Goal: Transaction & Acquisition: Purchase product/service

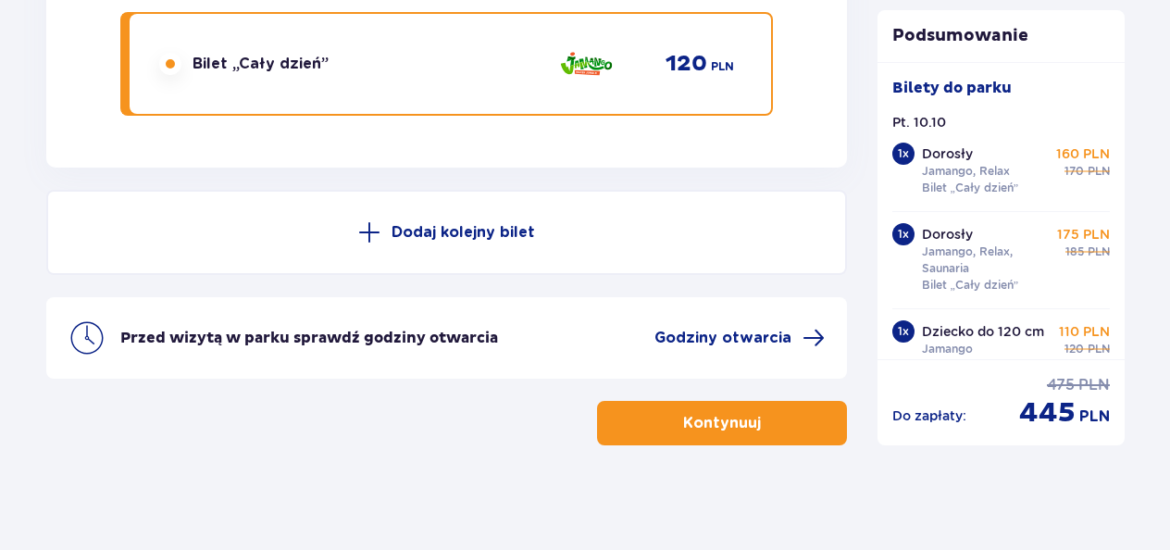
scroll to position [4916, 0]
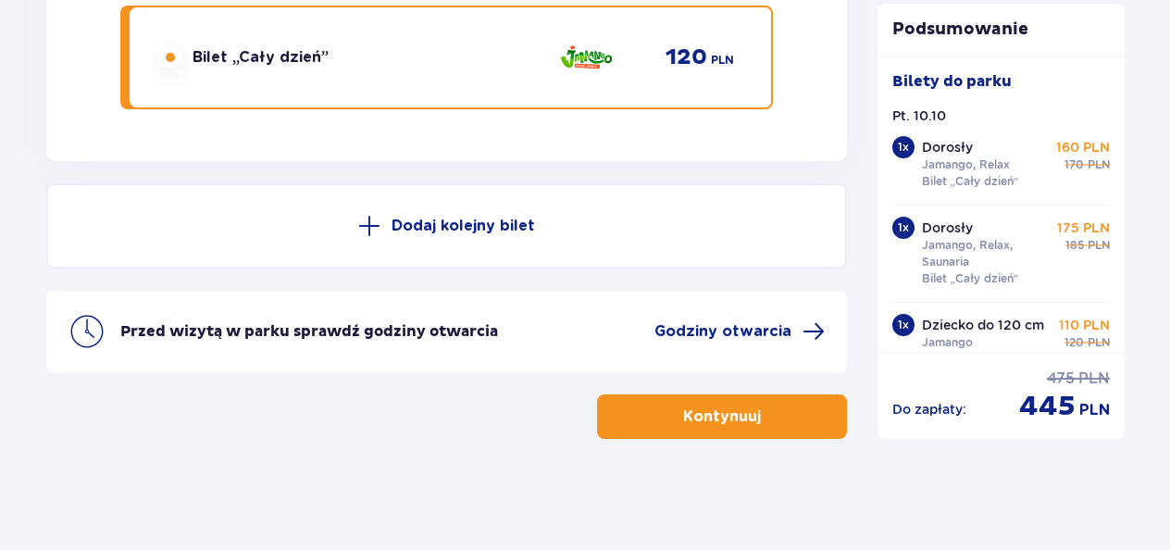
click at [761, 410] on span "button" at bounding box center [764, 416] width 22 height 22
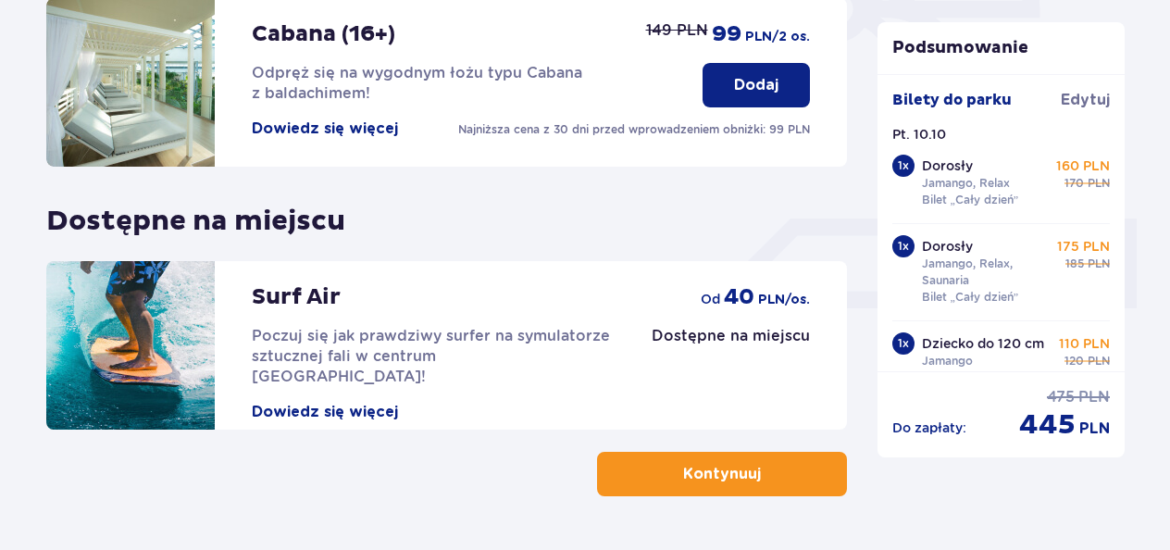
scroll to position [705, 0]
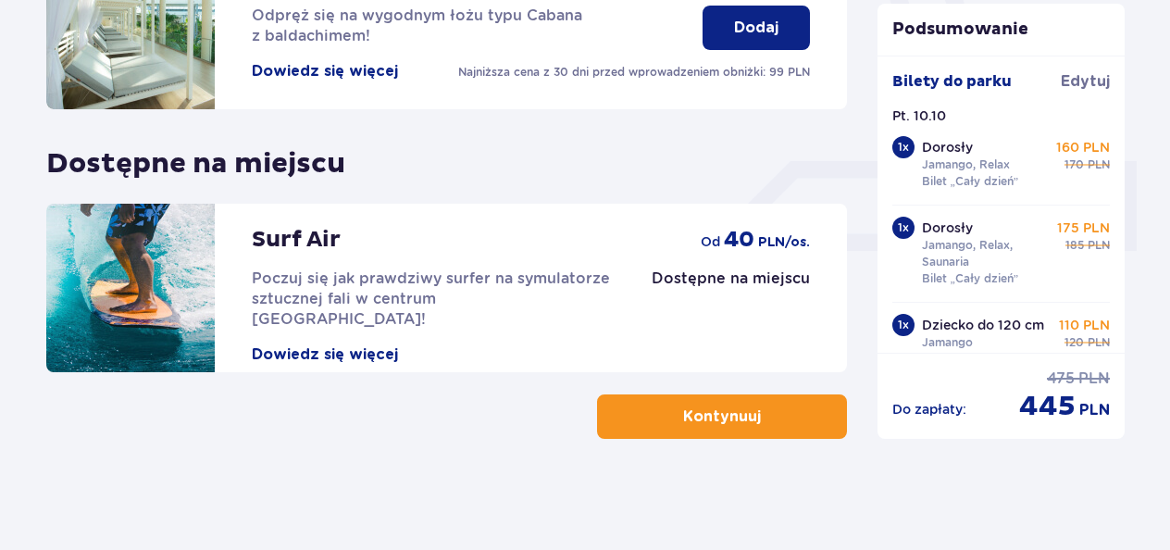
click at [742, 419] on p "Kontynuuj" at bounding box center [722, 416] width 78 height 20
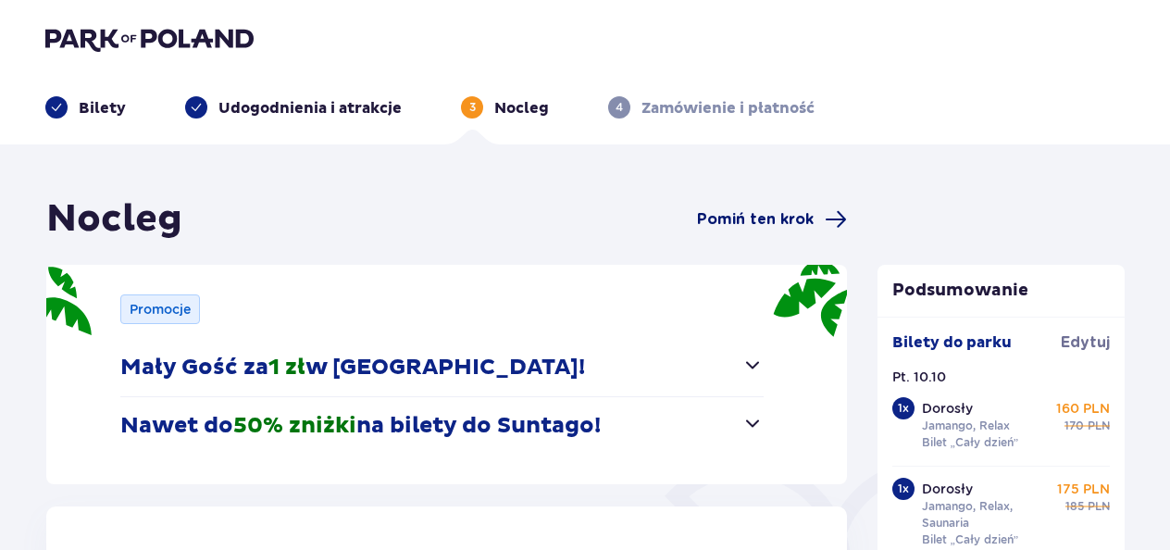
click at [751, 221] on span "Pomiń ten krok" at bounding box center [755, 219] width 117 height 20
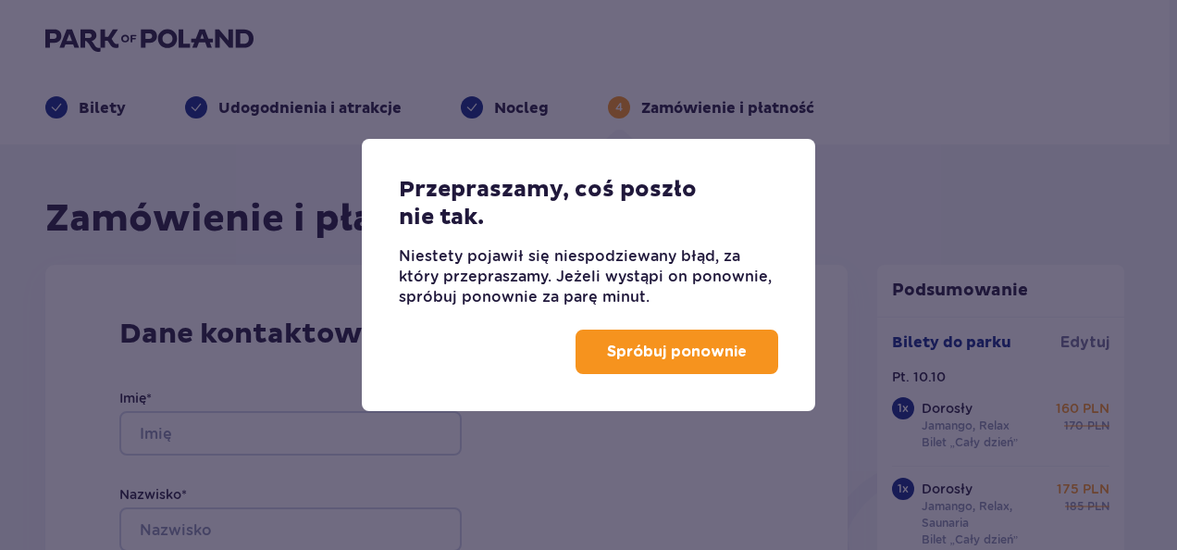
click at [672, 333] on button "Spróbuj ponownie" at bounding box center [677, 351] width 203 height 44
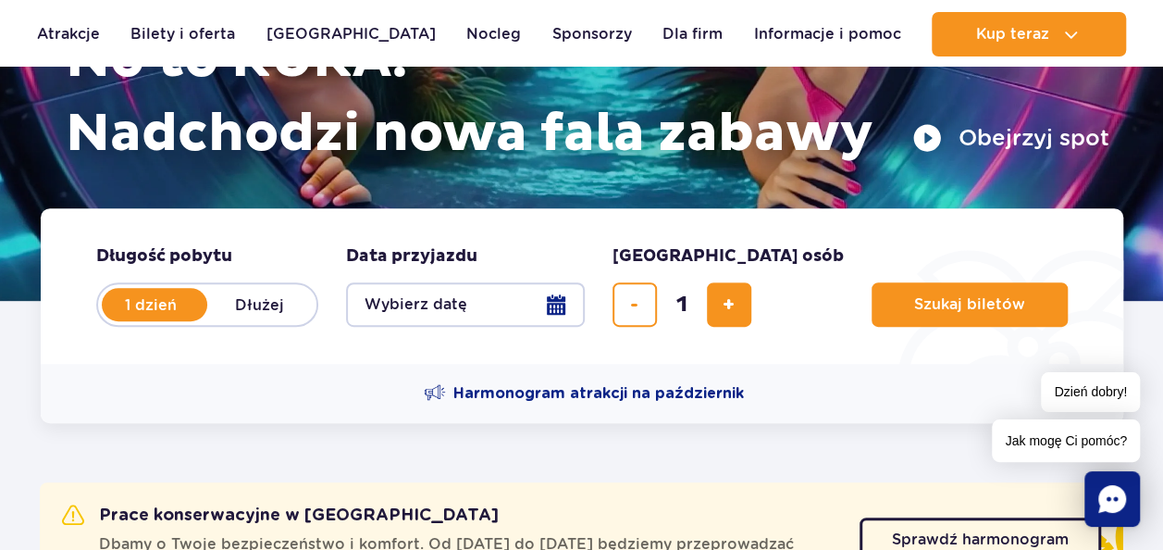
scroll to position [262, 0]
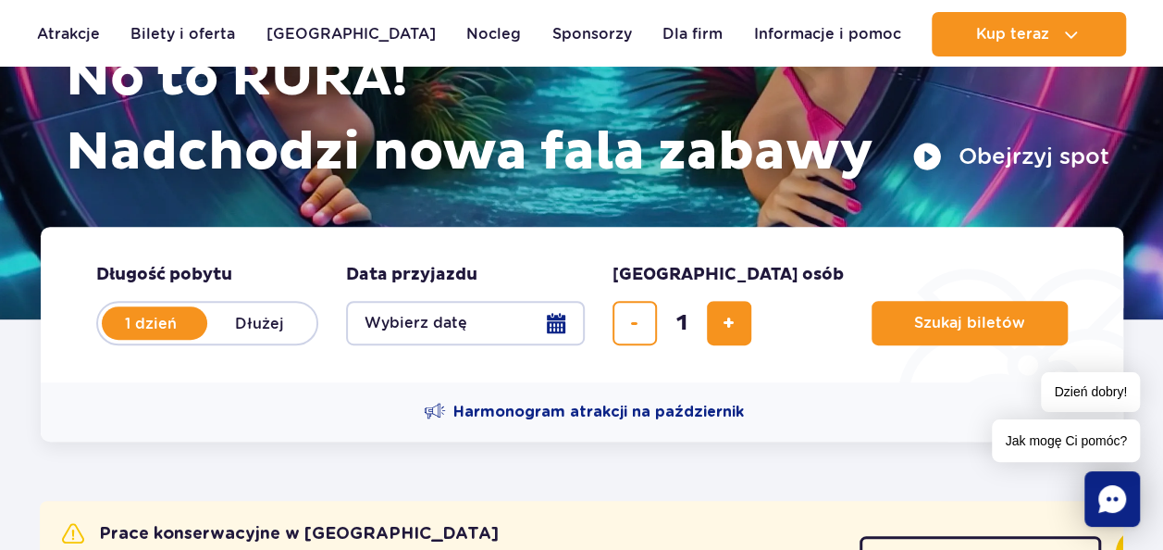
click at [562, 323] on button "Wybierz datę" at bounding box center [465, 323] width 239 height 44
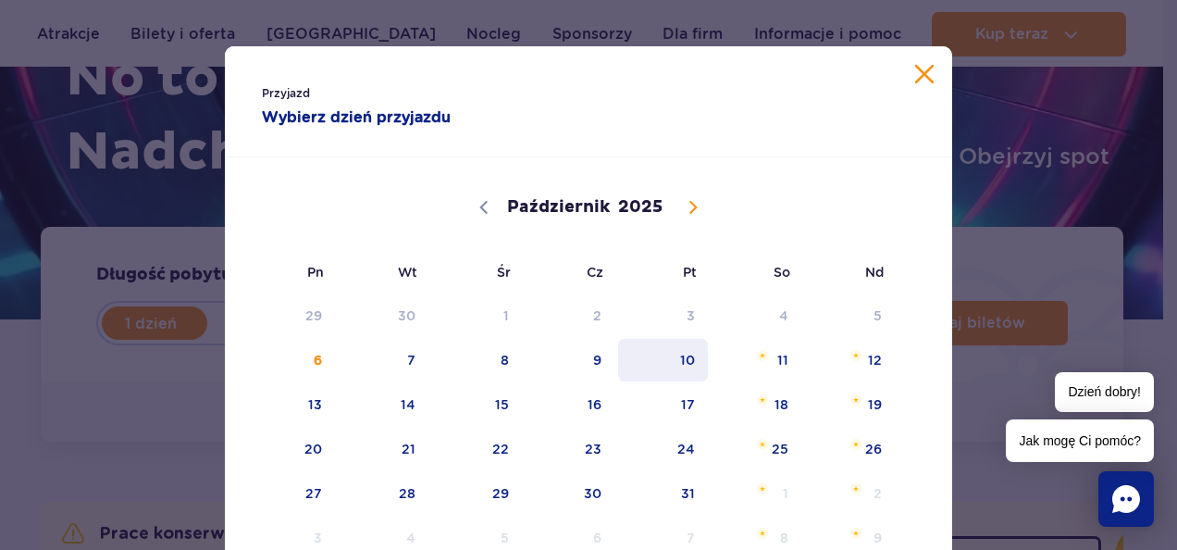
click at [674, 365] on span "10" at bounding box center [662, 360] width 93 height 43
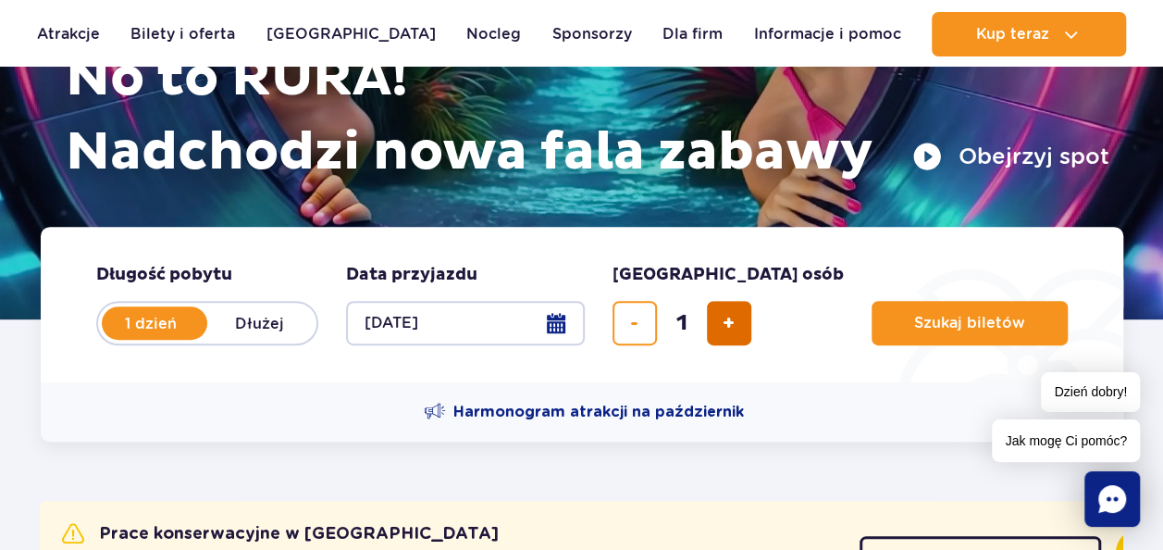
click at [732, 323] on span "dodaj bilet" at bounding box center [729, 323] width 12 height 0
type input "3"
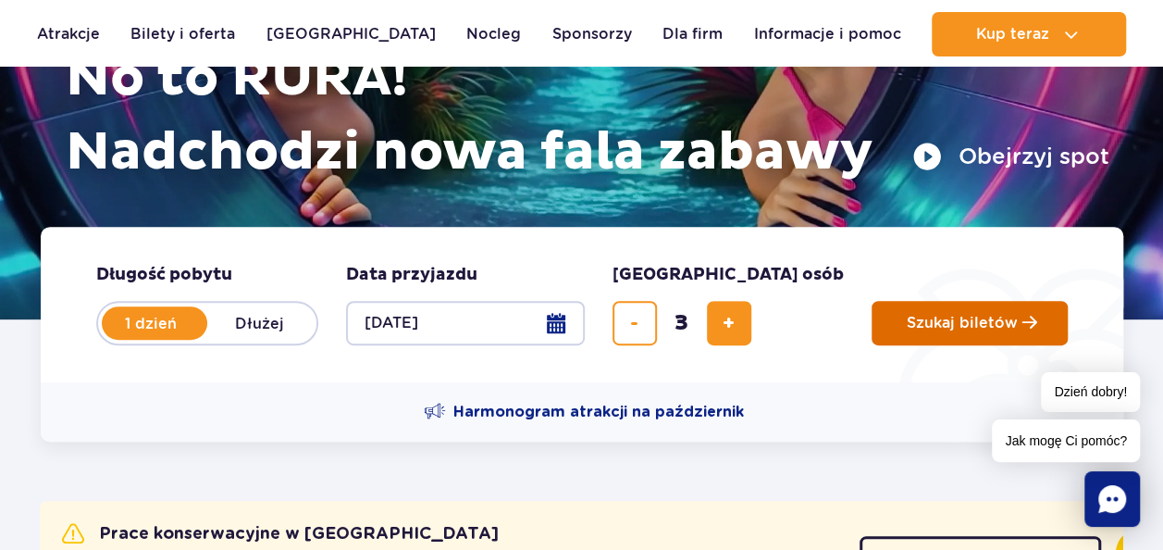
click at [907, 318] on span "Szukaj biletów" at bounding box center [962, 323] width 111 height 17
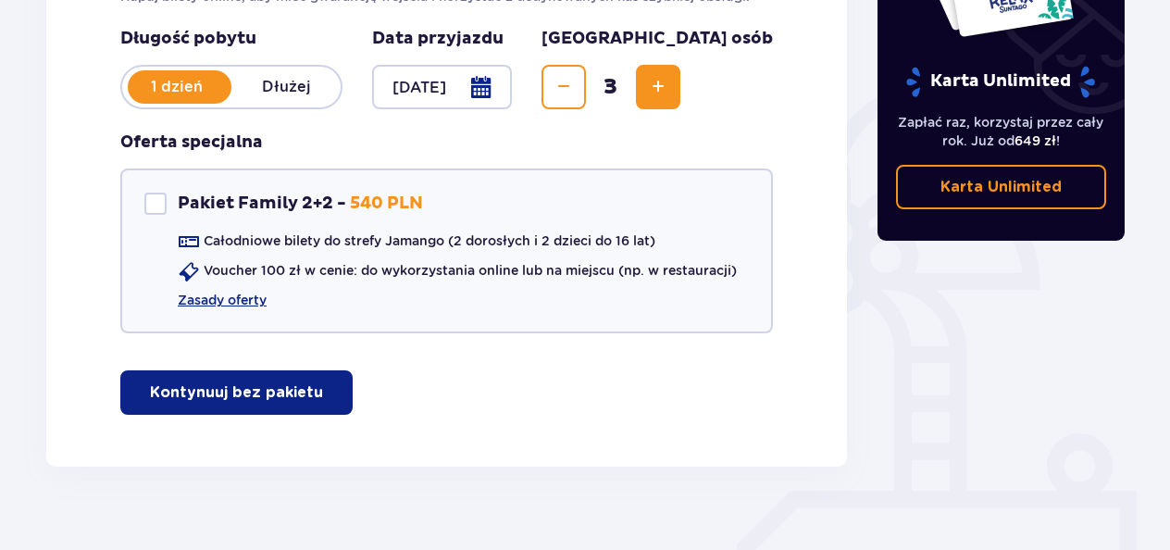
scroll to position [403, 0]
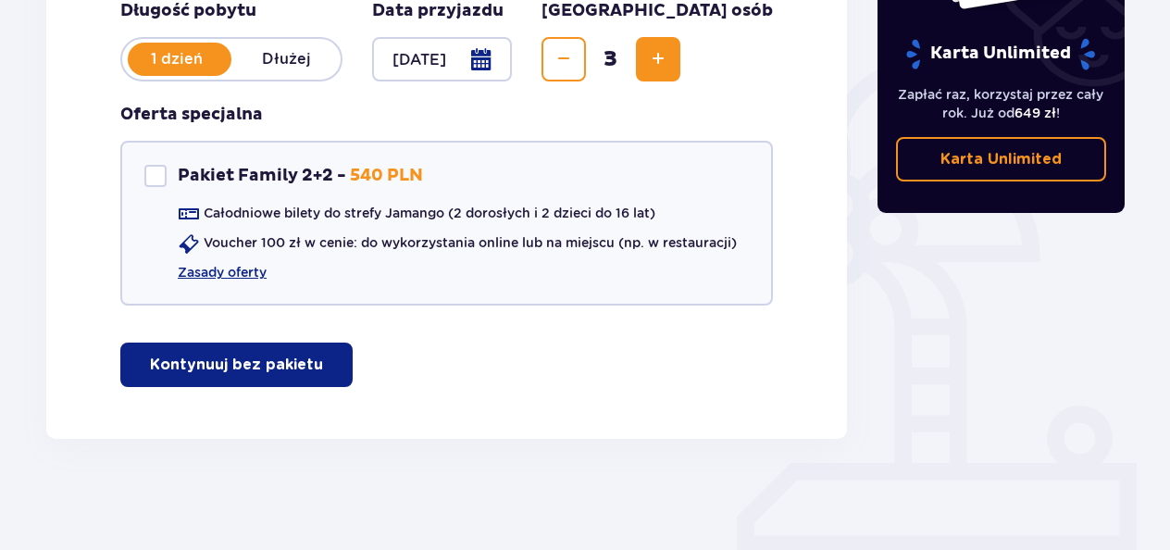
click at [255, 366] on p "Kontynuuj bez pakietu" at bounding box center [236, 364] width 173 height 20
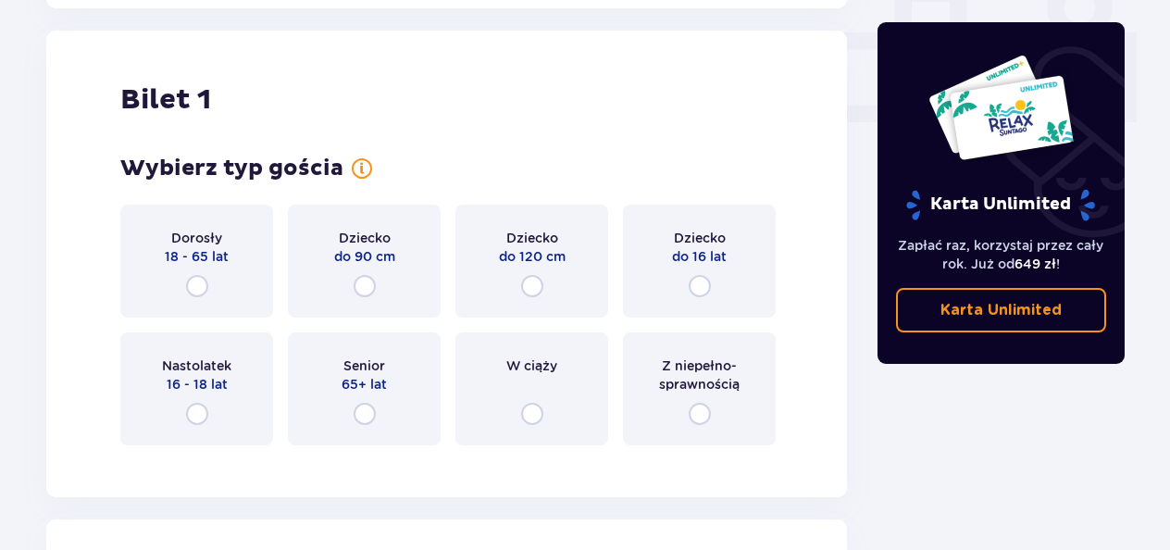
scroll to position [842, 0]
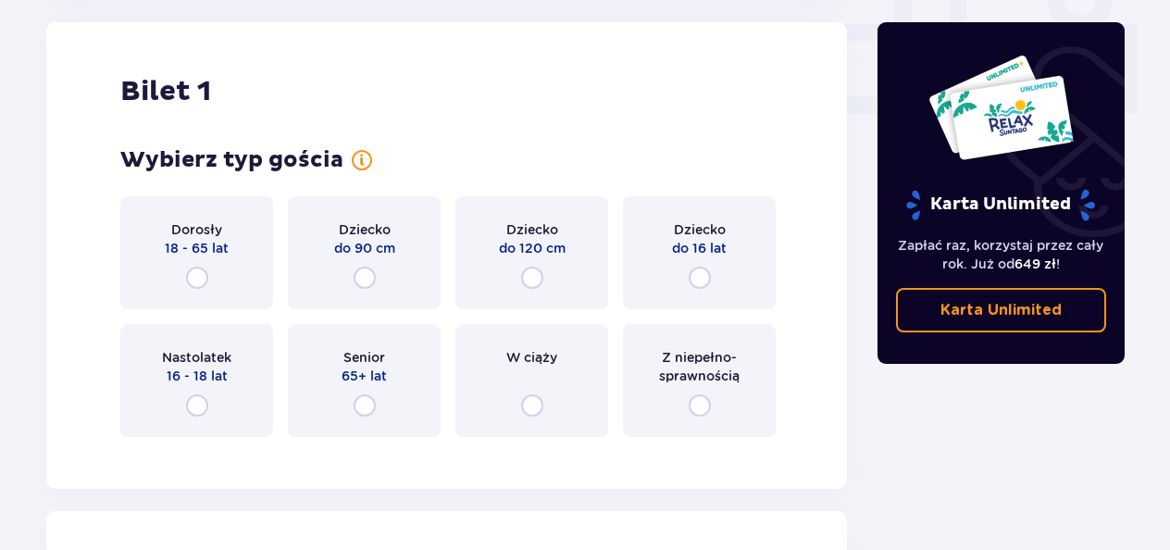
click at [202, 270] on input "radio" at bounding box center [197, 278] width 22 height 22
radio input "true"
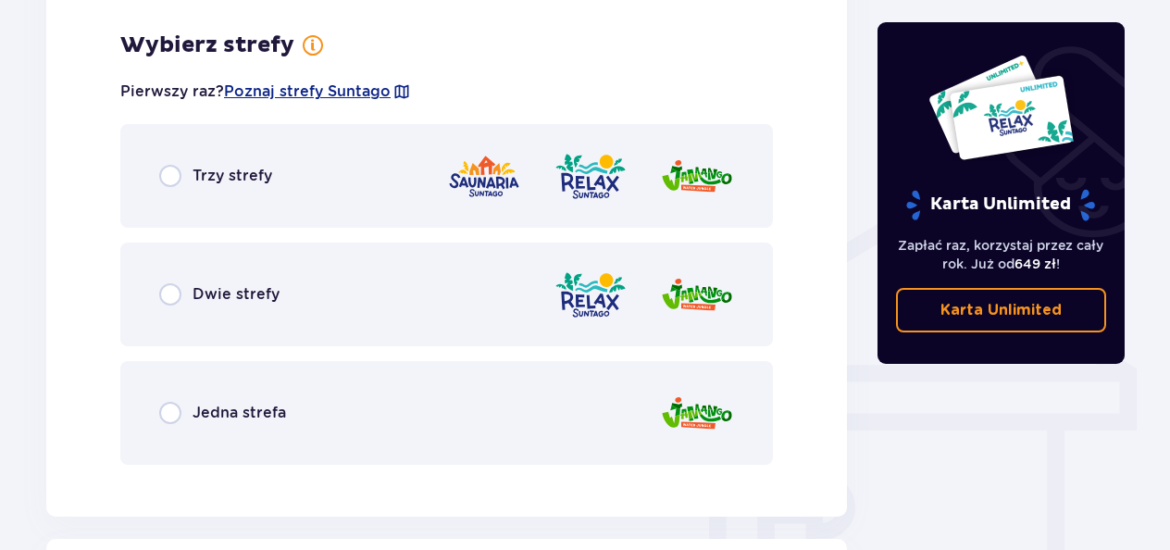
scroll to position [1294, 0]
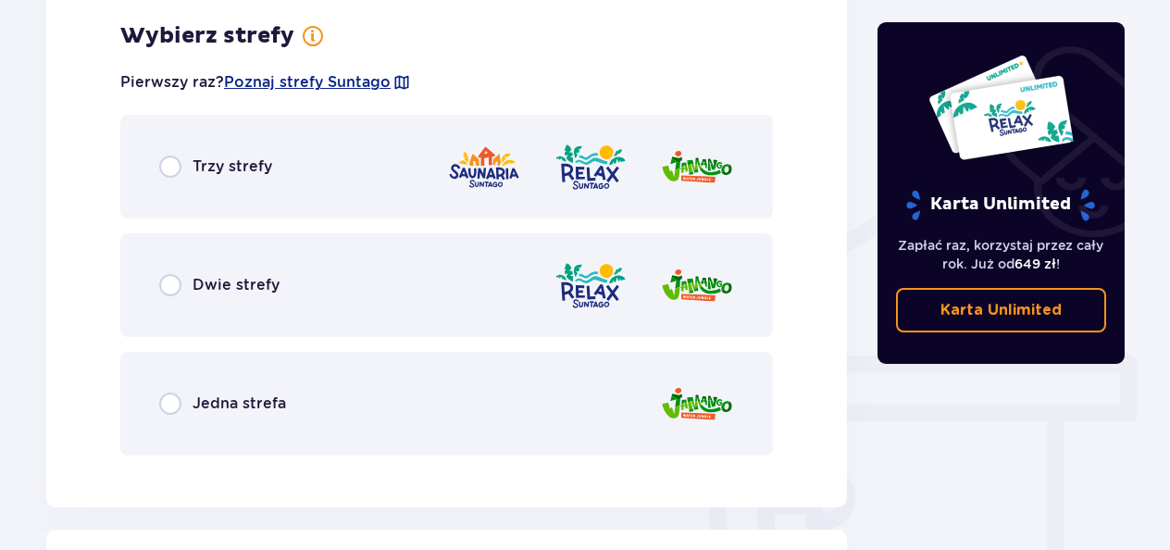
click at [169, 174] on input "radio" at bounding box center [170, 166] width 22 height 22
radio input "true"
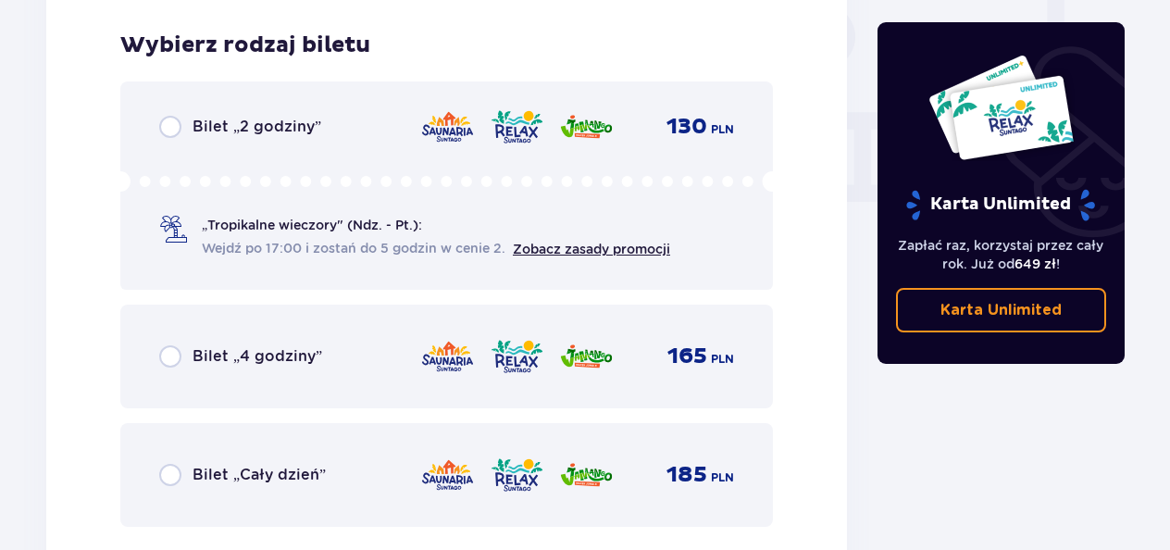
scroll to position [1764, 0]
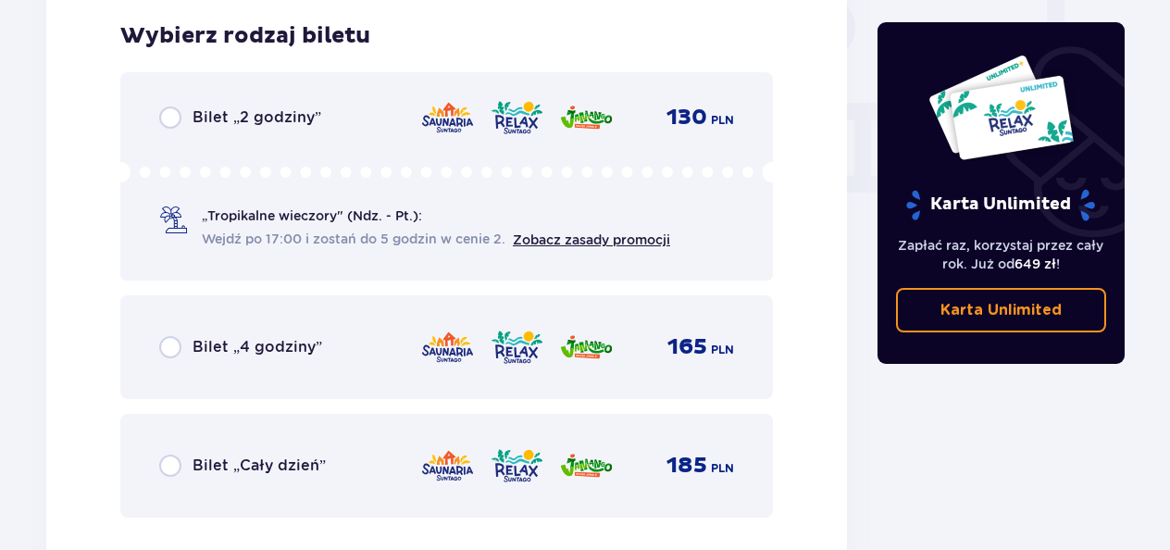
click at [172, 480] on div "Bilet „Cały dzień” 185 PLN" at bounding box center [446, 465] width 575 height 39
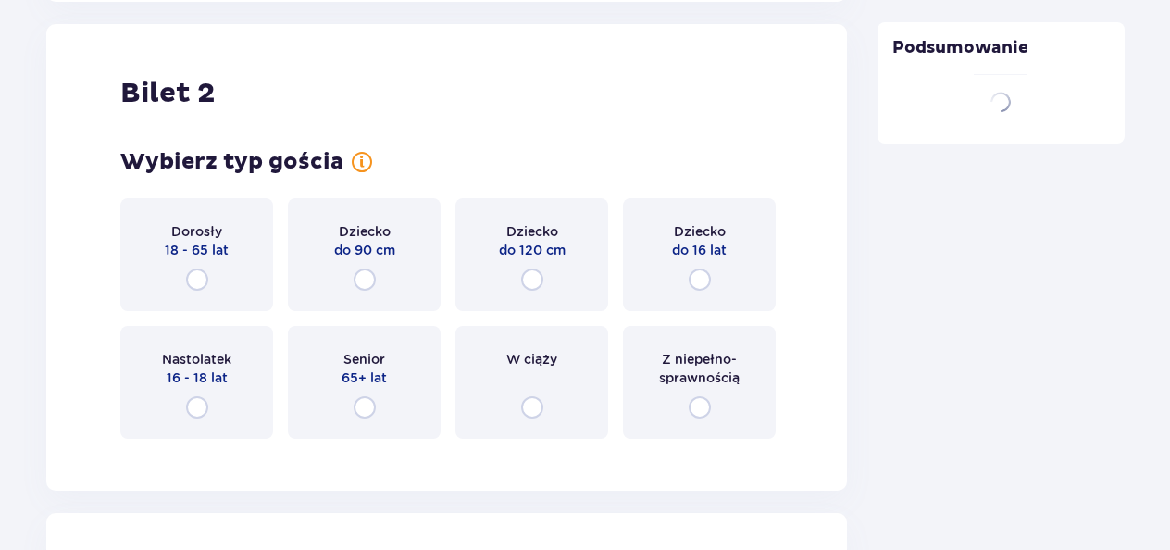
scroll to position [2333, 0]
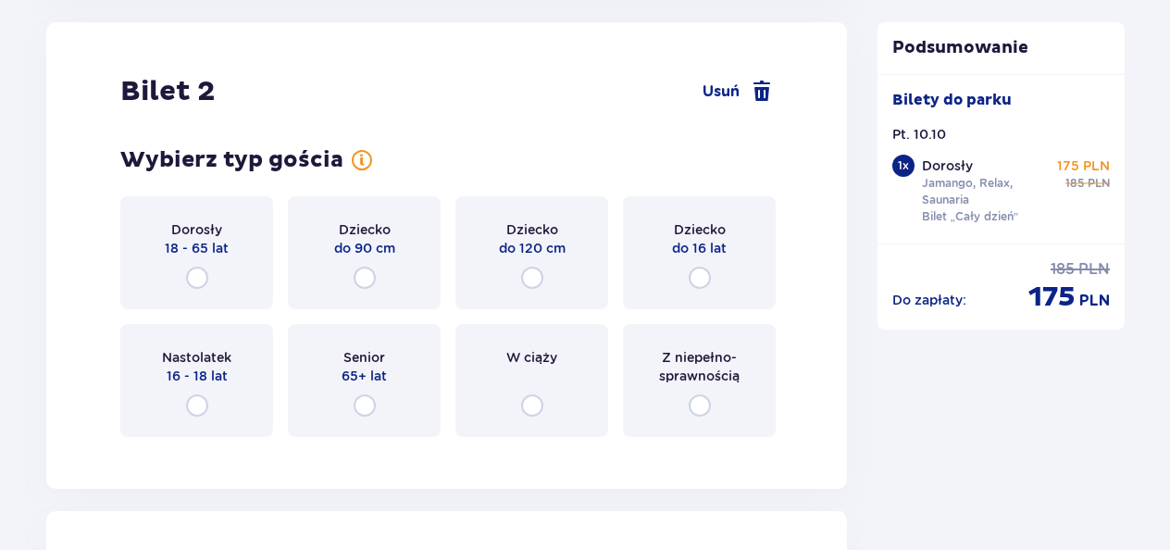
click at [204, 279] on input "radio" at bounding box center [197, 278] width 22 height 22
radio input "true"
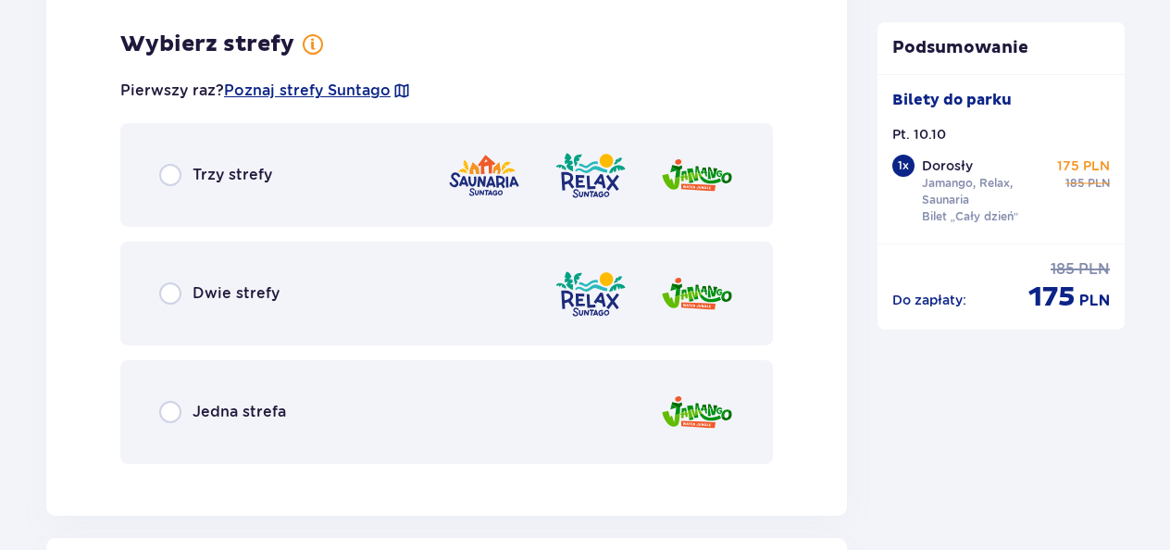
scroll to position [2784, 0]
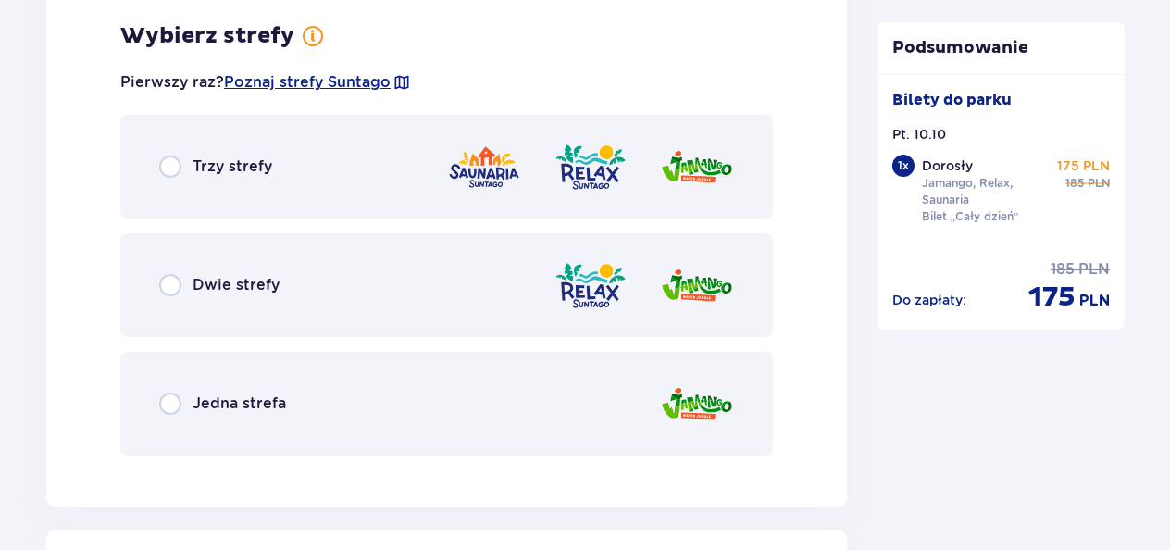
click at [174, 289] on input "radio" at bounding box center [170, 285] width 22 height 22
radio input "true"
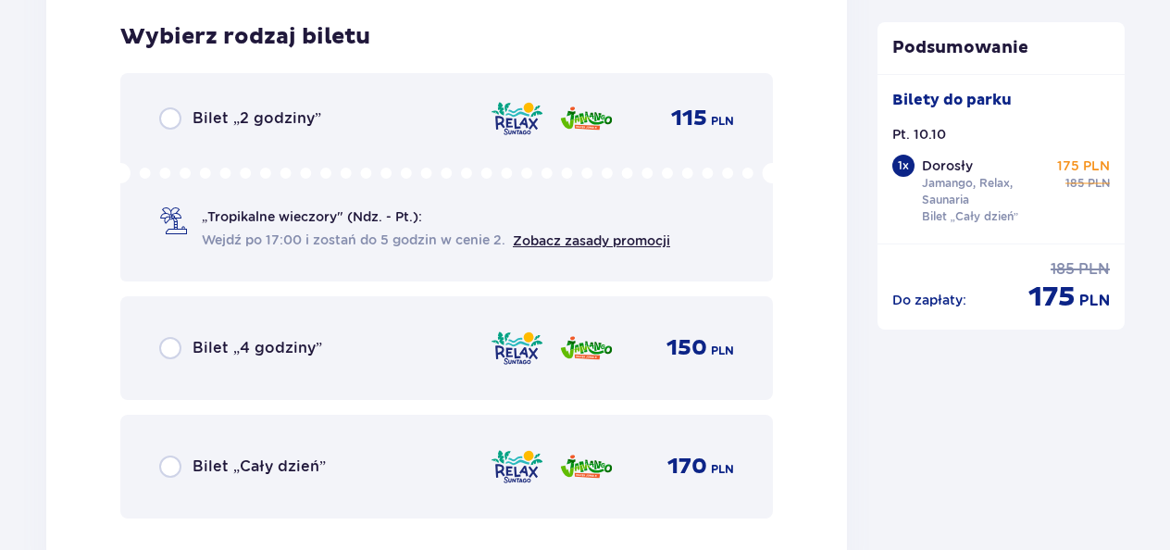
scroll to position [3255, 0]
click at [167, 460] on input "radio" at bounding box center [170, 465] width 22 height 22
radio input "true"
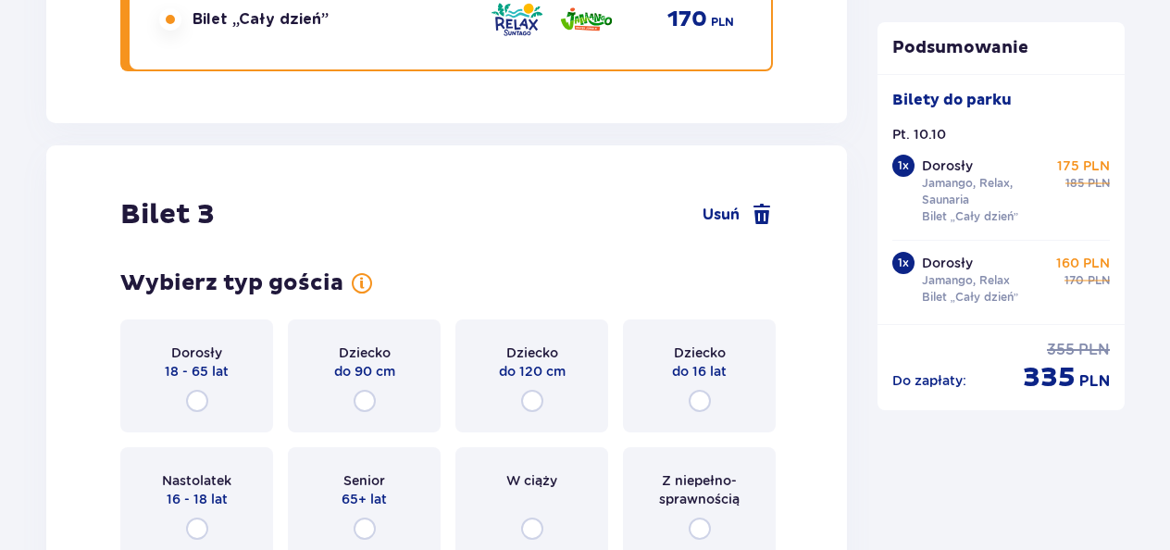
scroll to position [3824, 0]
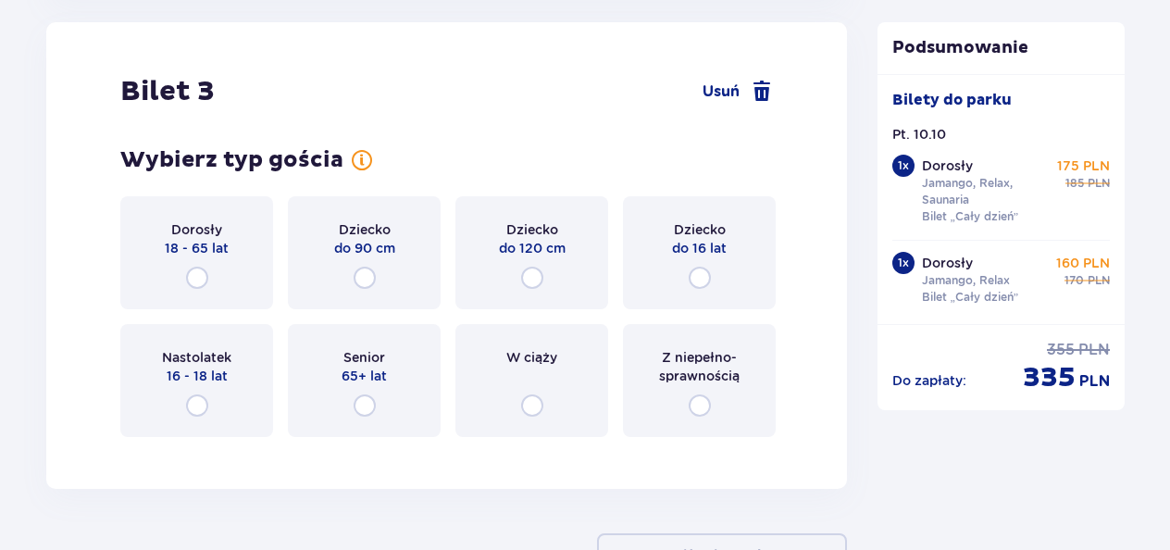
click at [531, 274] on input "radio" at bounding box center [532, 278] width 22 height 22
radio input "true"
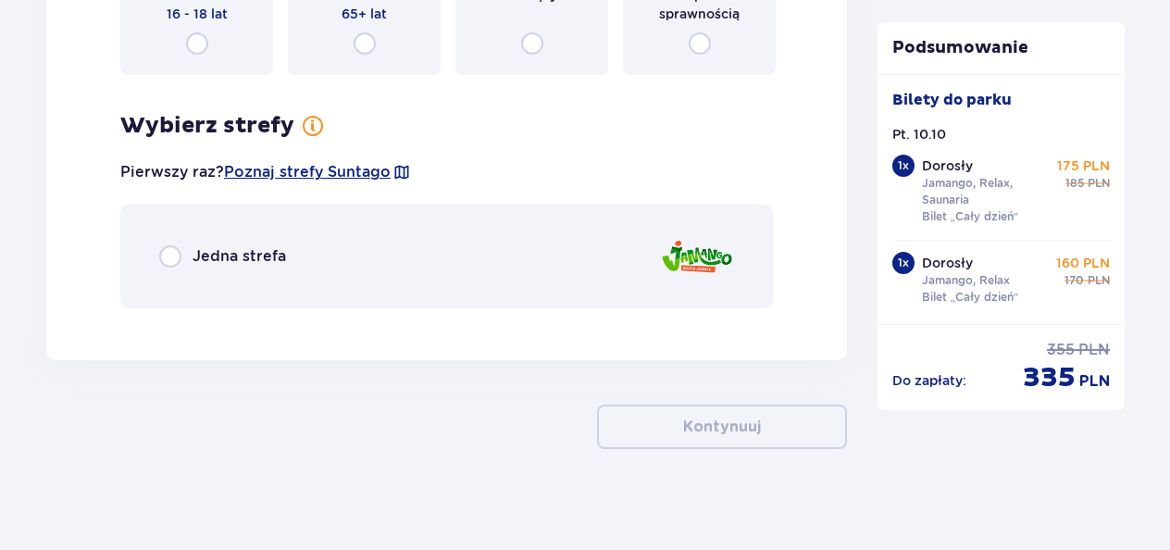
scroll to position [4196, 0]
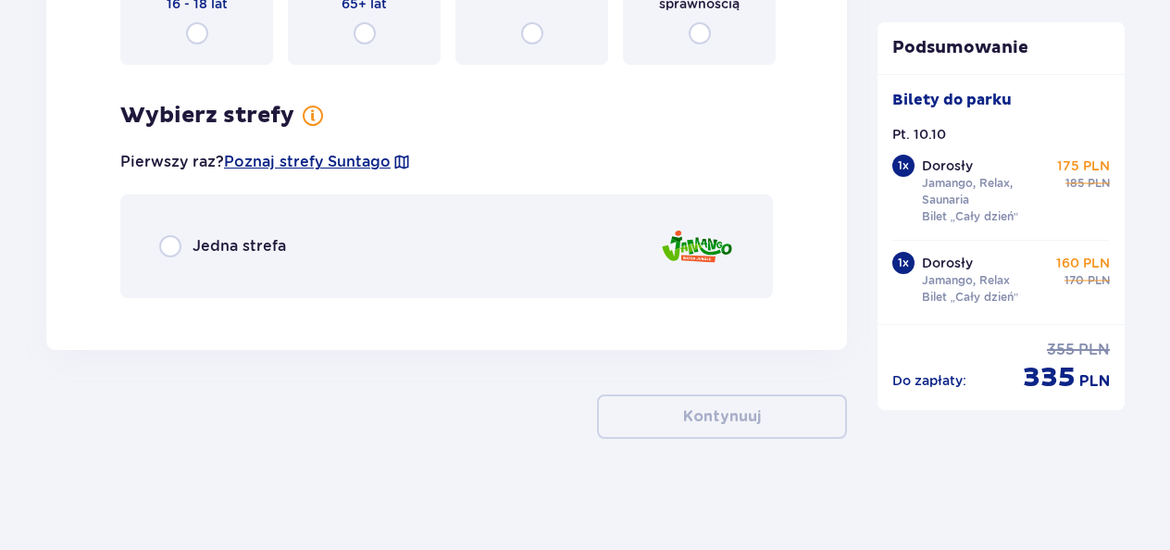
click at [171, 246] on input "radio" at bounding box center [170, 246] width 22 height 22
radio input "true"
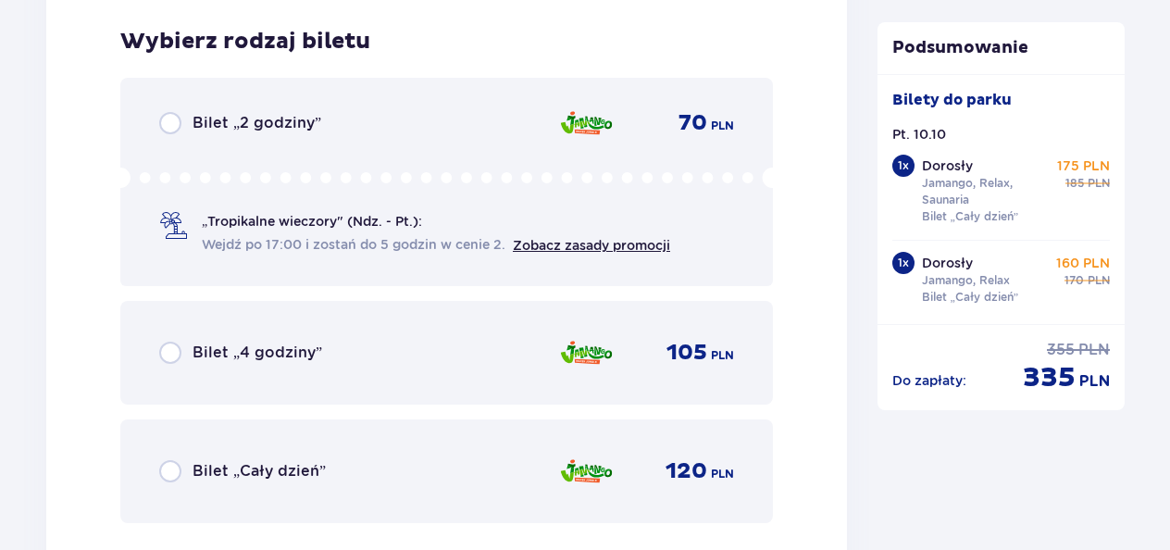
scroll to position [4508, 0]
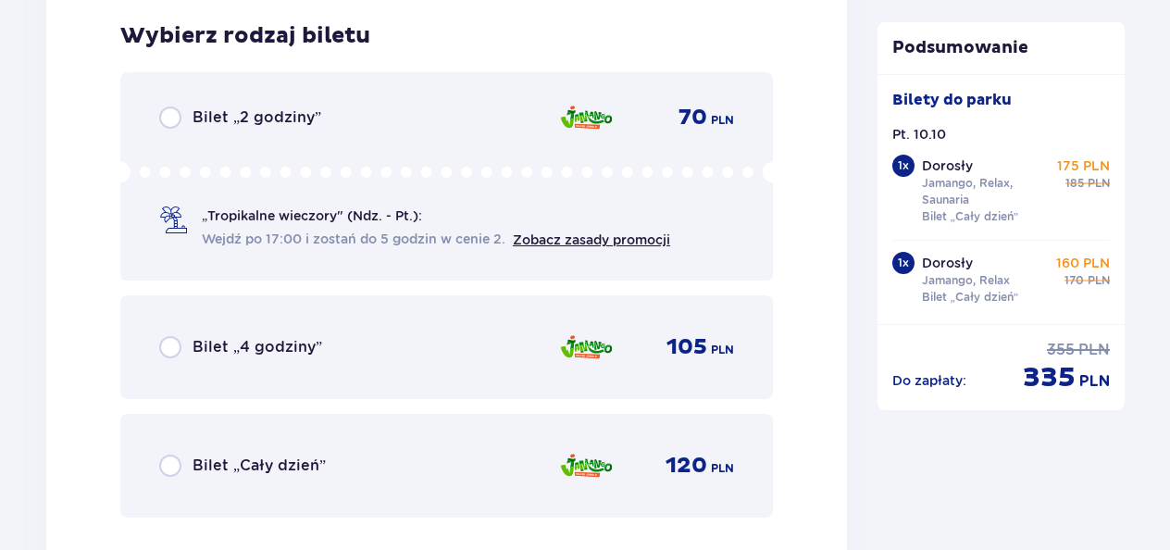
click at [176, 466] on input "radio" at bounding box center [170, 465] width 22 height 22
radio input "true"
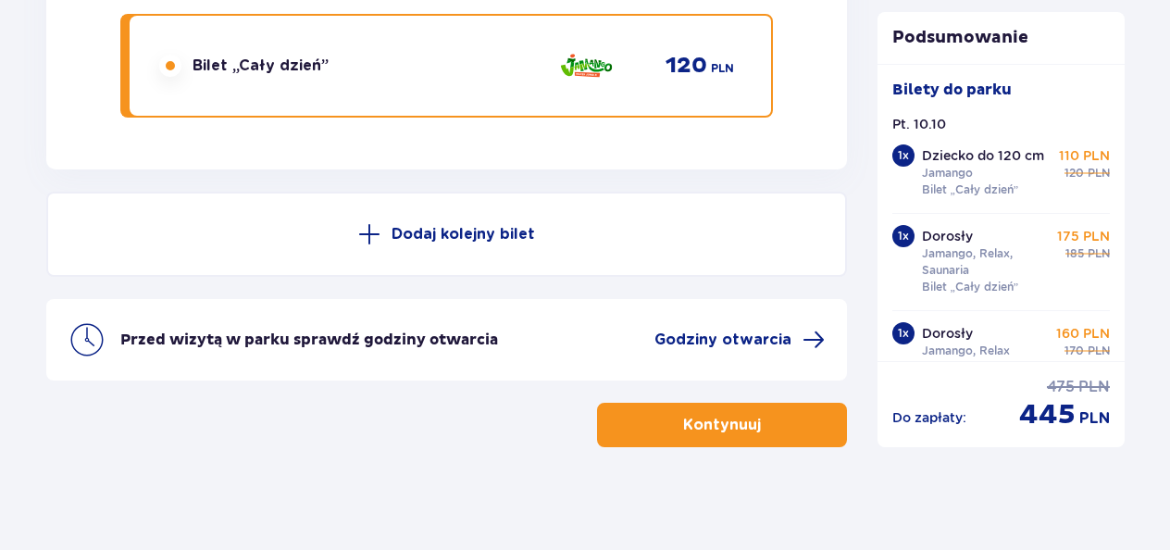
scroll to position [4916, 0]
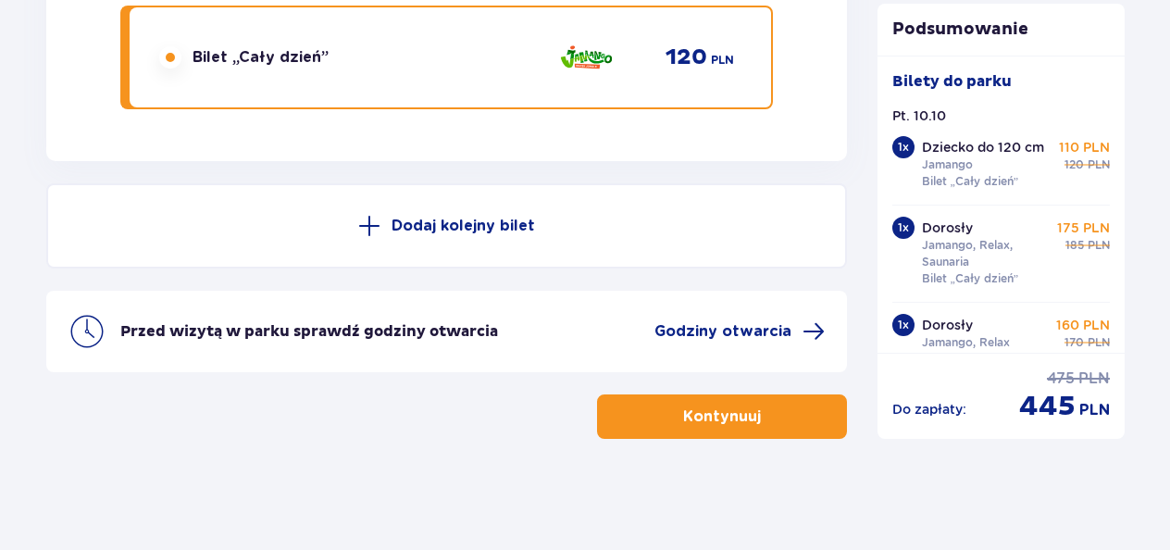
click at [716, 418] on p "Kontynuuj" at bounding box center [722, 416] width 78 height 20
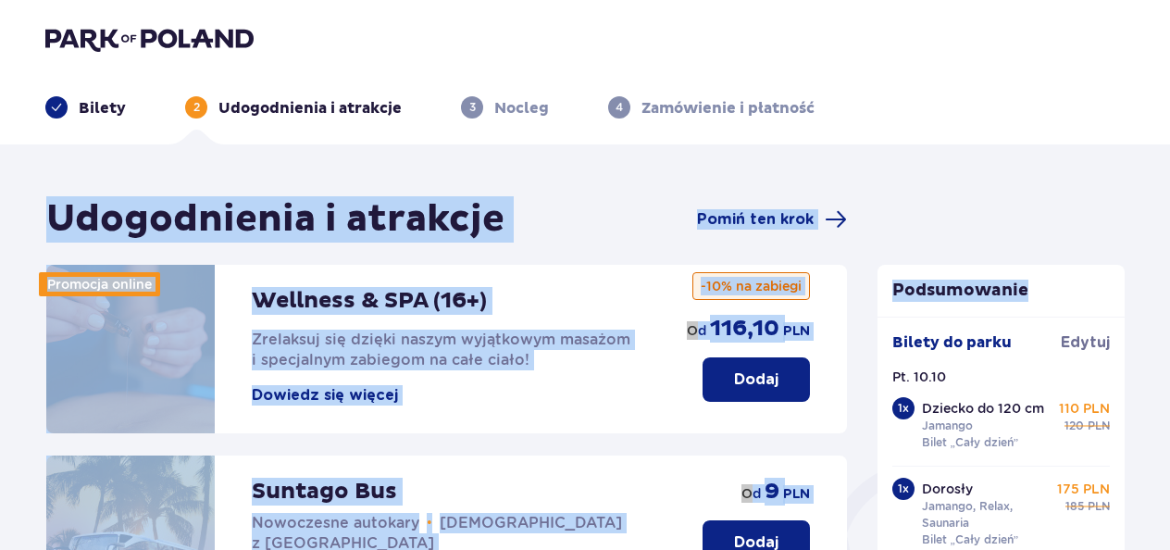
drag, startPoint x: 1169, startPoint y: 133, endPoint x: 1179, endPoint y: 297, distance: 164.1
click at [1170, 297] on html "Bilety 2 Udogodnienia i atrakcje 3 Nocleg 4 Zamówienie i płatność Udogodnienia …" at bounding box center [585, 275] width 1170 height 550
drag, startPoint x: 1179, startPoint y: 297, endPoint x: 1075, endPoint y: 114, distance: 210.5
click at [1075, 114] on ul "Bilety 2 Udogodnienia i atrakcje 3 Nocleg 4 Zamówienie i płatność" at bounding box center [584, 107] width 1079 height 22
click at [1072, 65] on div "Bilety 2 Udogodnienia i atrakcje 3 Nocleg 4 Zamówienie i płatność" at bounding box center [585, 85] width 1109 height 67
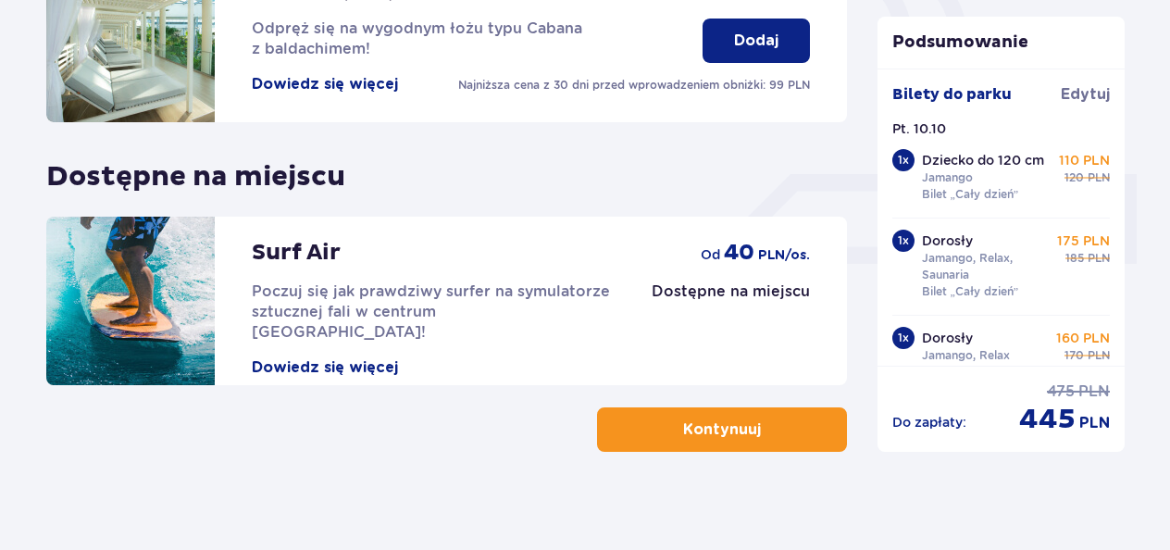
scroll to position [705, 0]
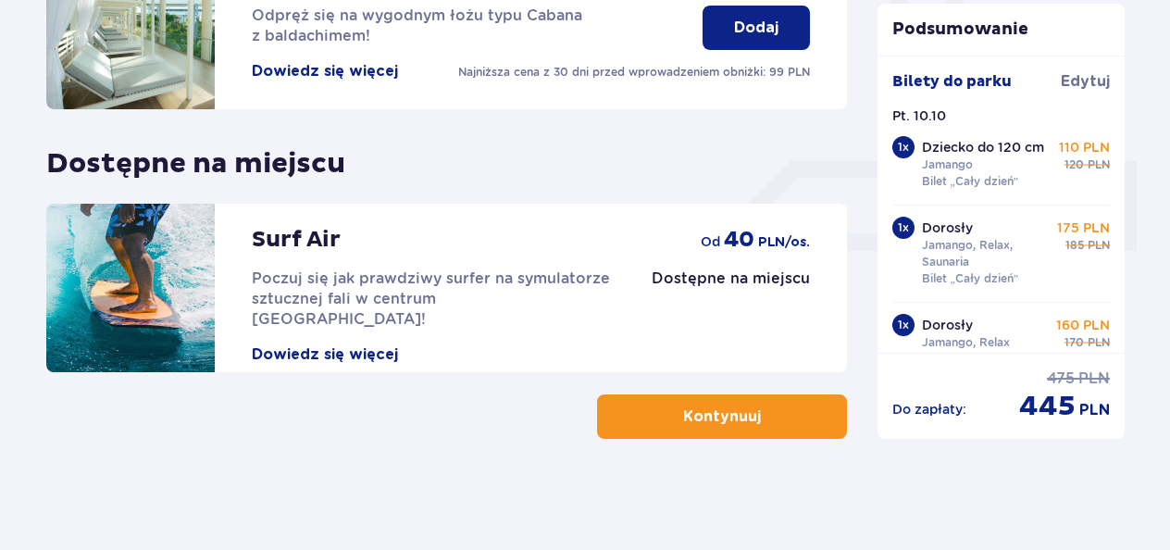
click at [725, 414] on p "Kontynuuj" at bounding box center [722, 416] width 78 height 20
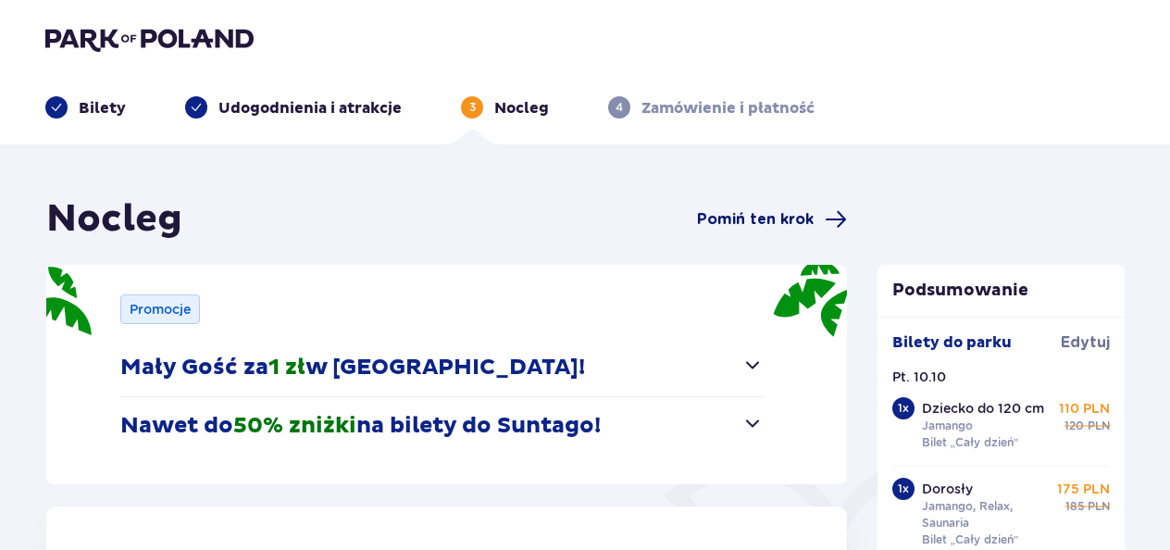
click at [781, 224] on span "Pomiń ten krok" at bounding box center [755, 219] width 117 height 20
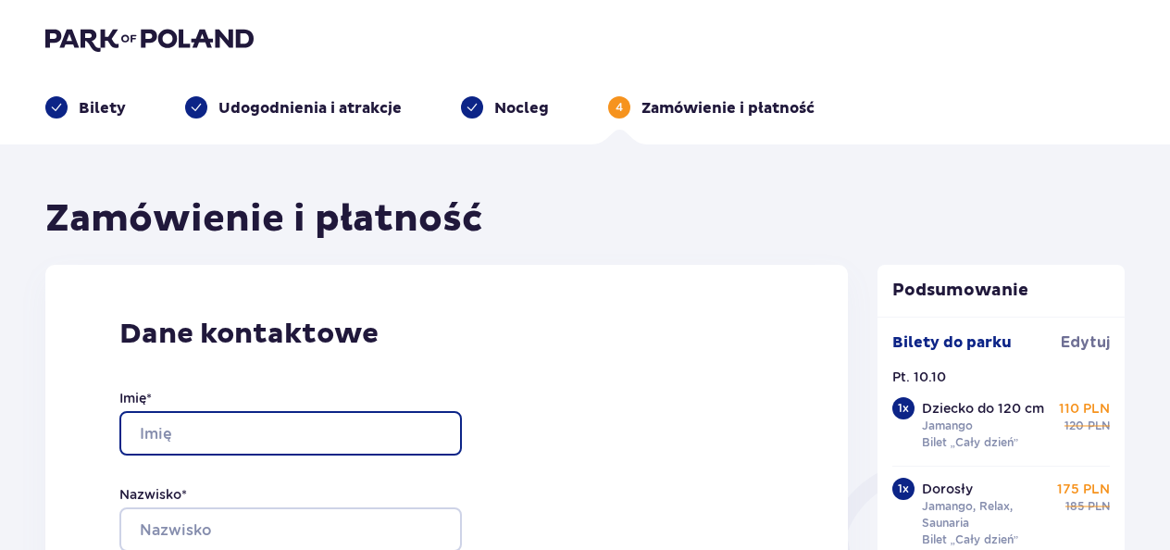
click at [279, 420] on input "Imię *" at bounding box center [290, 433] width 342 height 44
type input "Marcin"
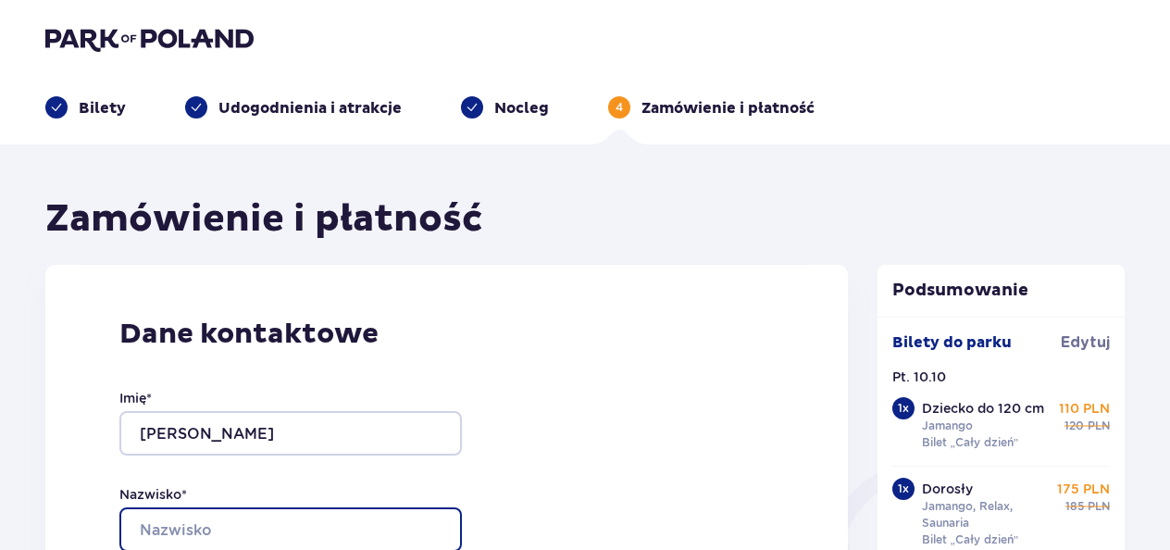
type input "Janczura"
type input "marcinj841@wp.pl"
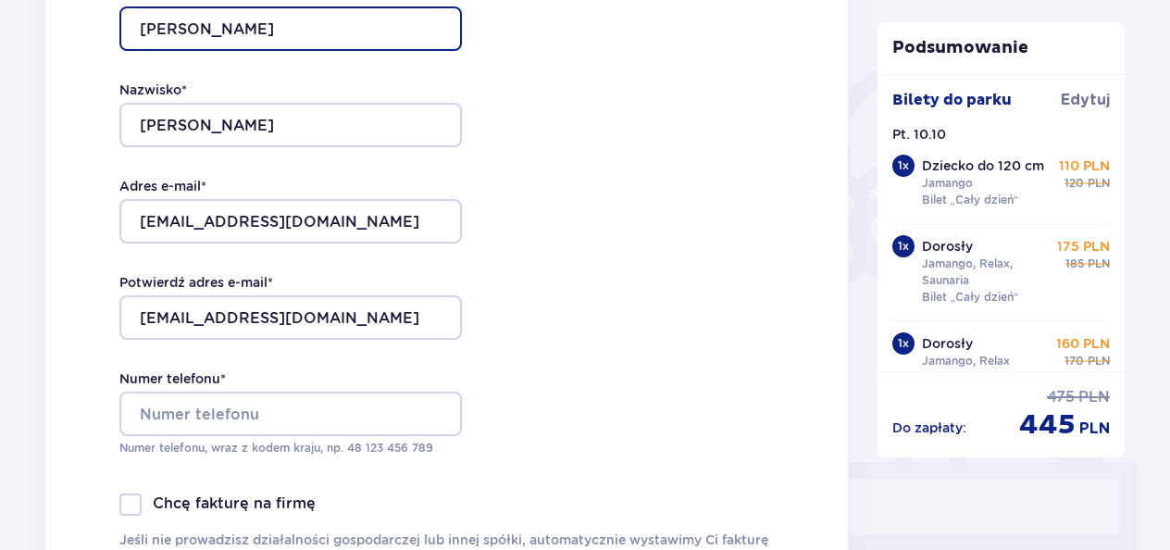
scroll to position [425, 0]
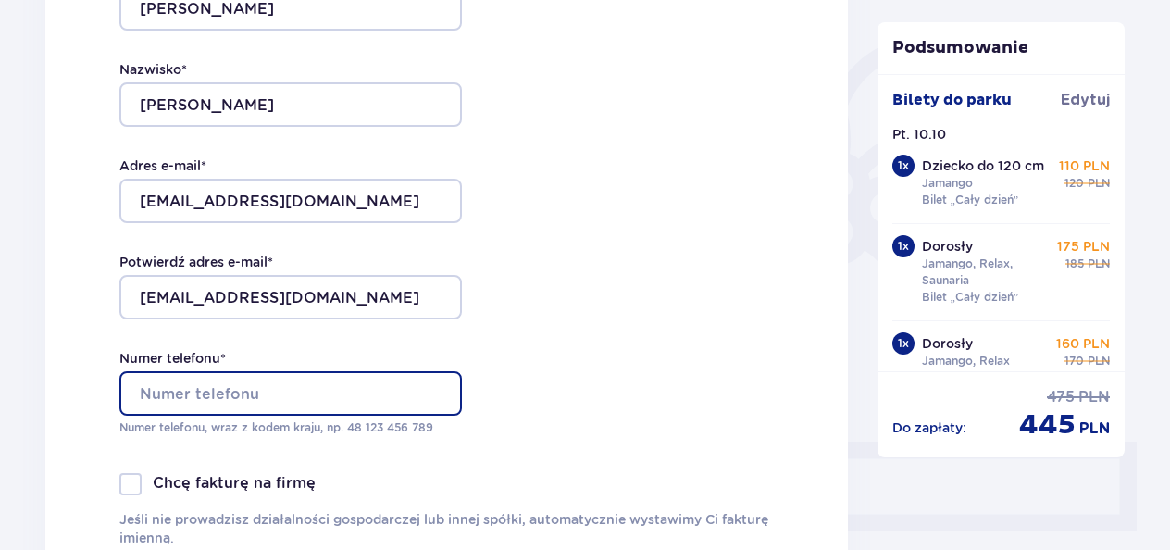
click at [269, 395] on input "Numer telefonu *" at bounding box center [290, 393] width 342 height 44
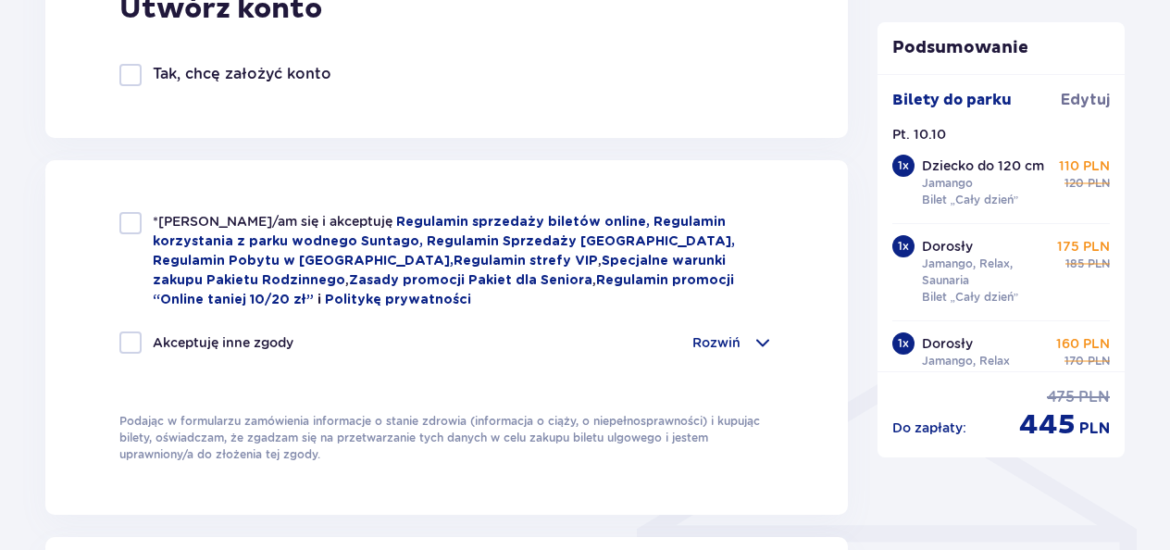
scroll to position [1169, 0]
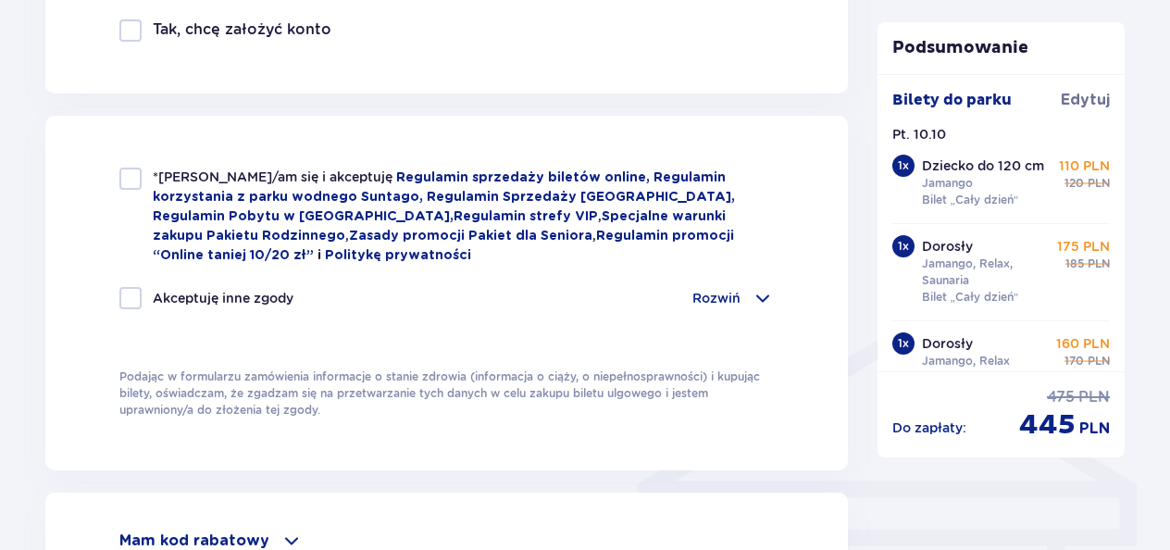
type input "668033097"
click at [136, 180] on div at bounding box center [130, 178] width 22 height 22
checkbox input "true"
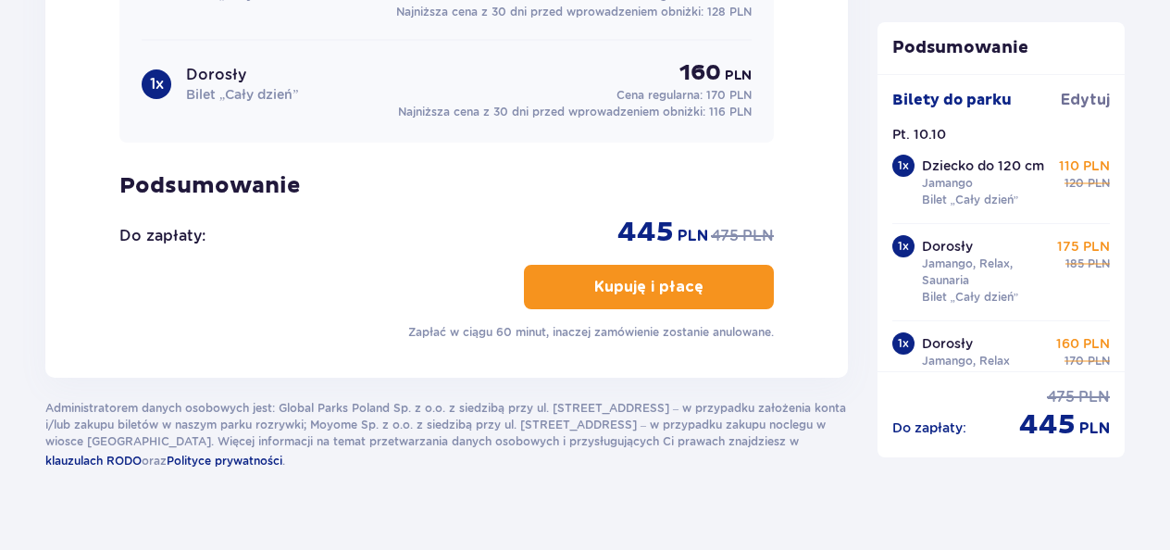
scroll to position [2101, 0]
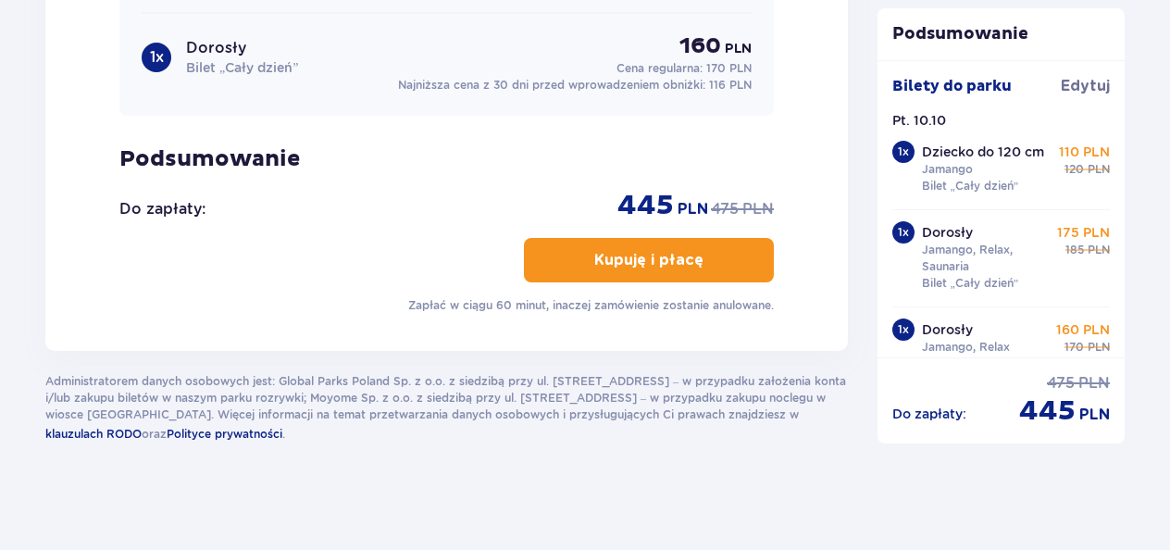
click at [661, 250] on p "Kupuję i płacę" at bounding box center [648, 260] width 109 height 20
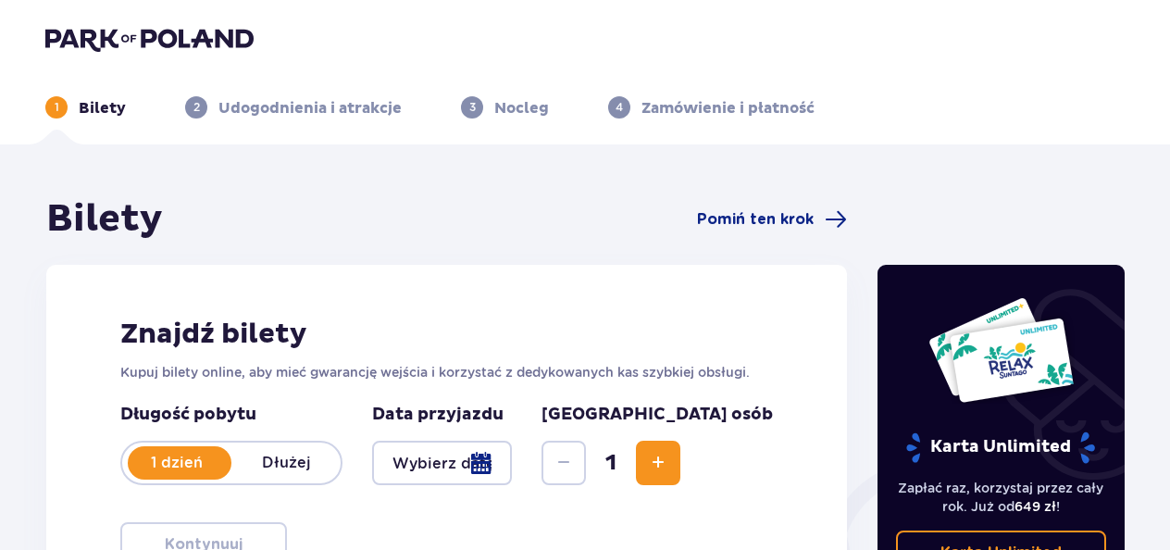
drag, startPoint x: 1167, startPoint y: 181, endPoint x: 1176, endPoint y: 276, distance: 94.8
click at [1169, 276] on html "1 Bilety 2 Udogodnienia i atrakcje 3 Nocleg 4 Zamówienie i płatność Bilety Pomi…" at bounding box center [585, 275] width 1170 height 550
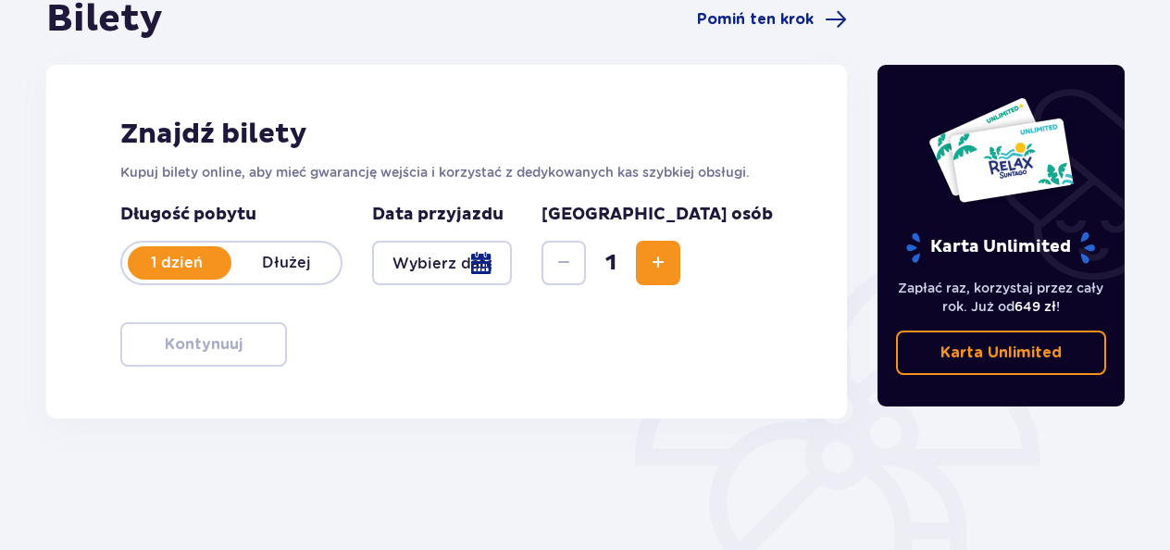
scroll to position [201, 0]
